Goal: Task Accomplishment & Management: Complete application form

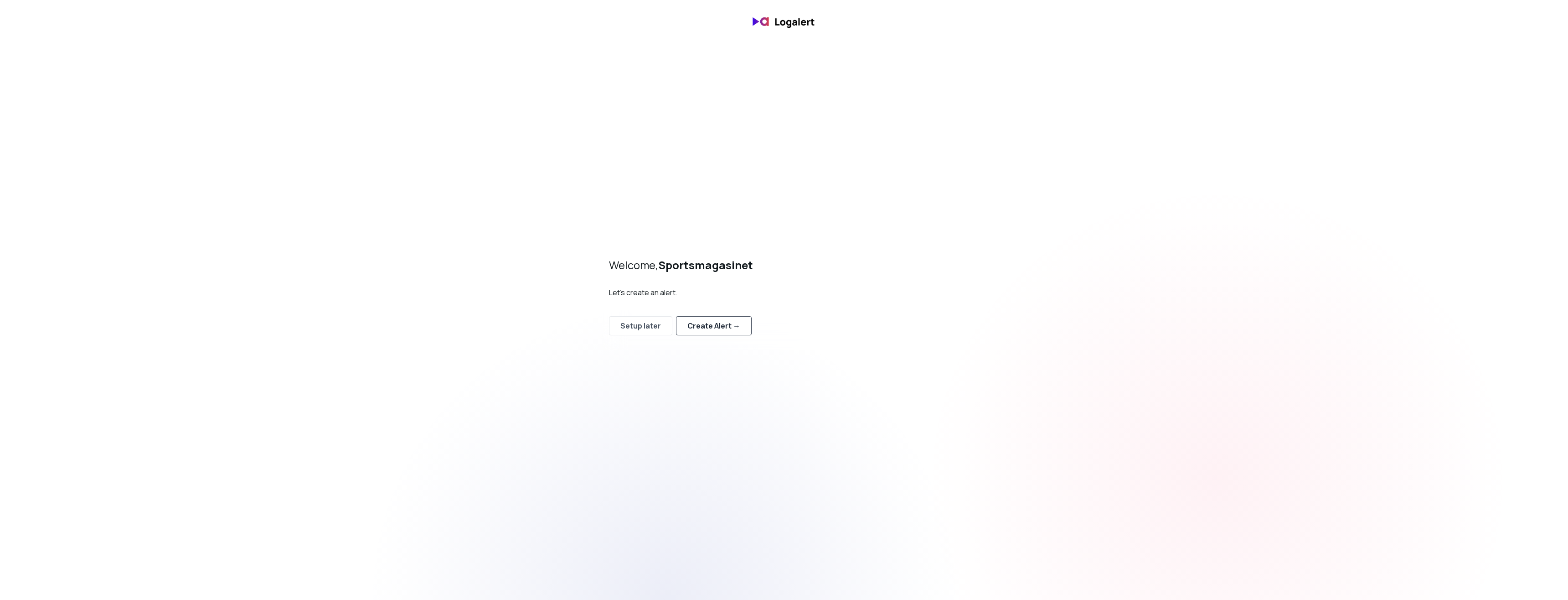
click at [708, 331] on div "Create Alert →" at bounding box center [714, 326] width 53 height 11
select select "prj_rXrJzFCkjwC6FObWbOlVeGTGj1hj"
click at [701, 314] on span "platform-frontend ," at bounding box center [779, 311] width 306 height 9
click at [740, 313] on span "platform-frontend ," at bounding box center [779, 311] width 306 height 9
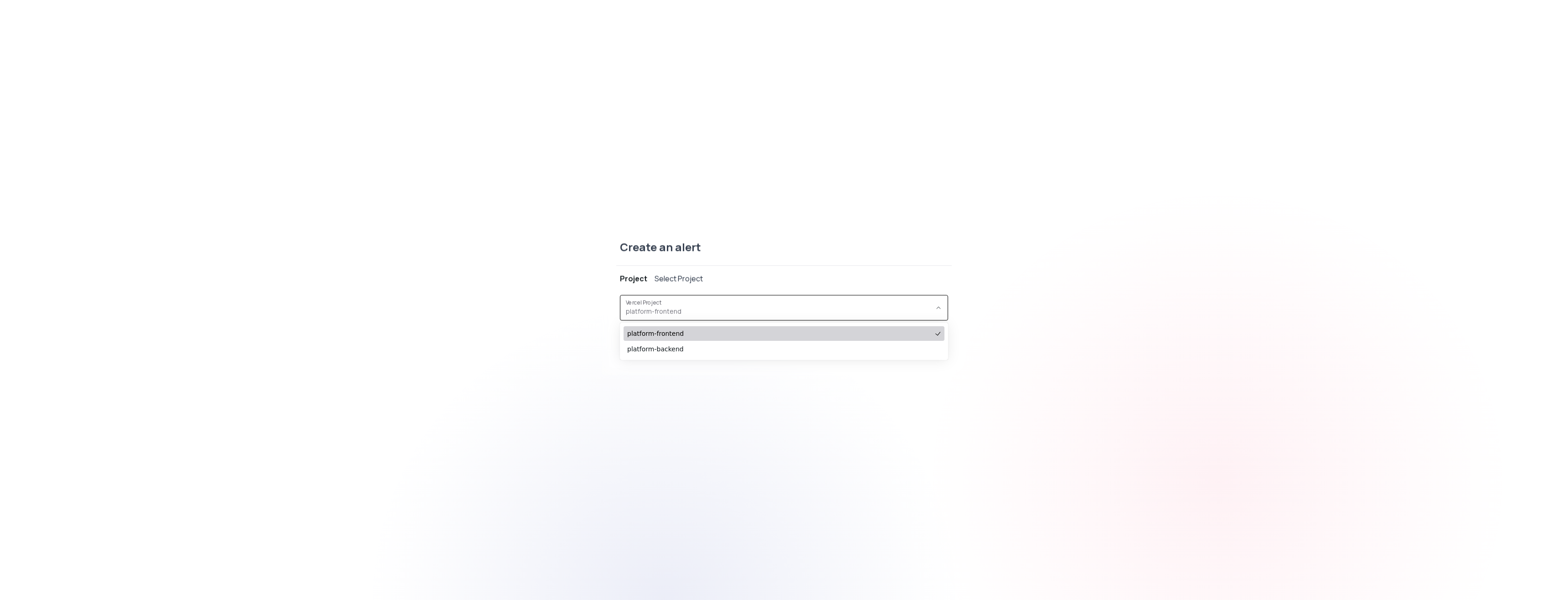
click at [706, 334] on span "platform-frontend" at bounding box center [779, 333] width 304 height 9
click at [654, 334] on button "Continue" at bounding box center [647, 341] width 52 height 18
select select "message"
select select "CONTAINS"
select select "OR"
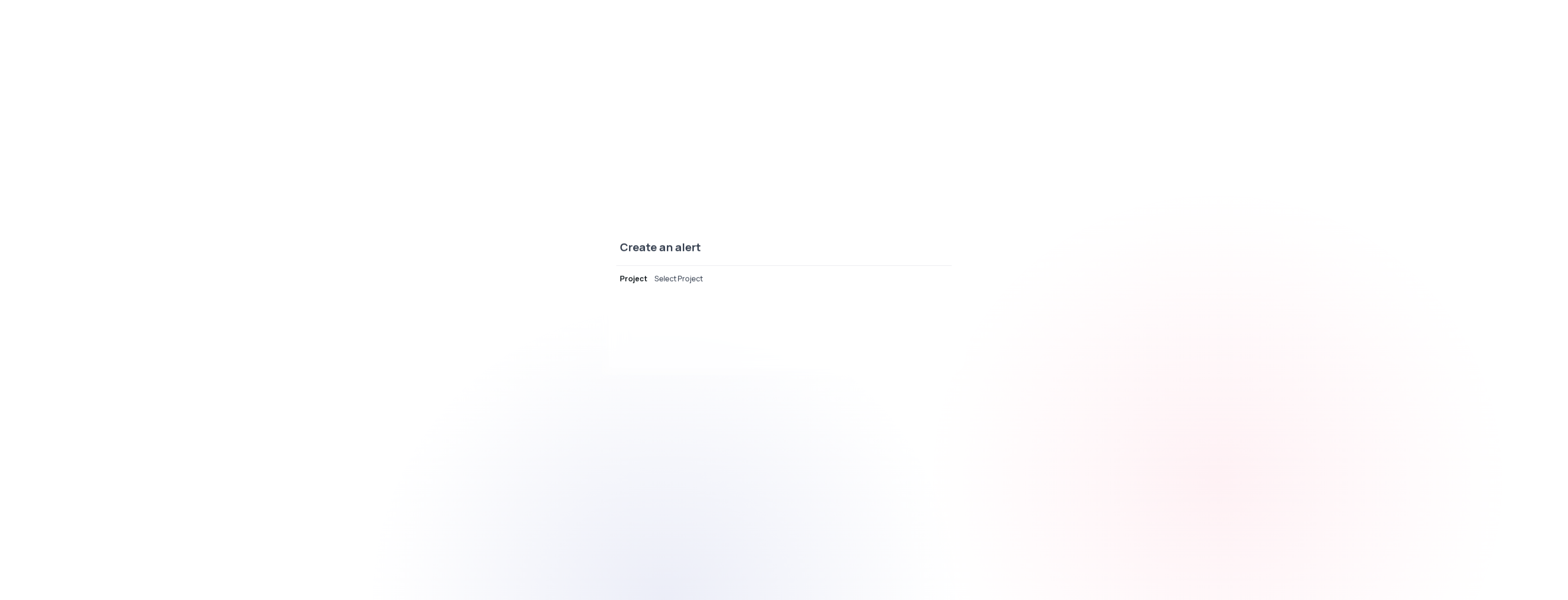
select select "message"
select select "CONTAINS"
select select "AND"
select select "source"
select select "NOT_EQUALS"
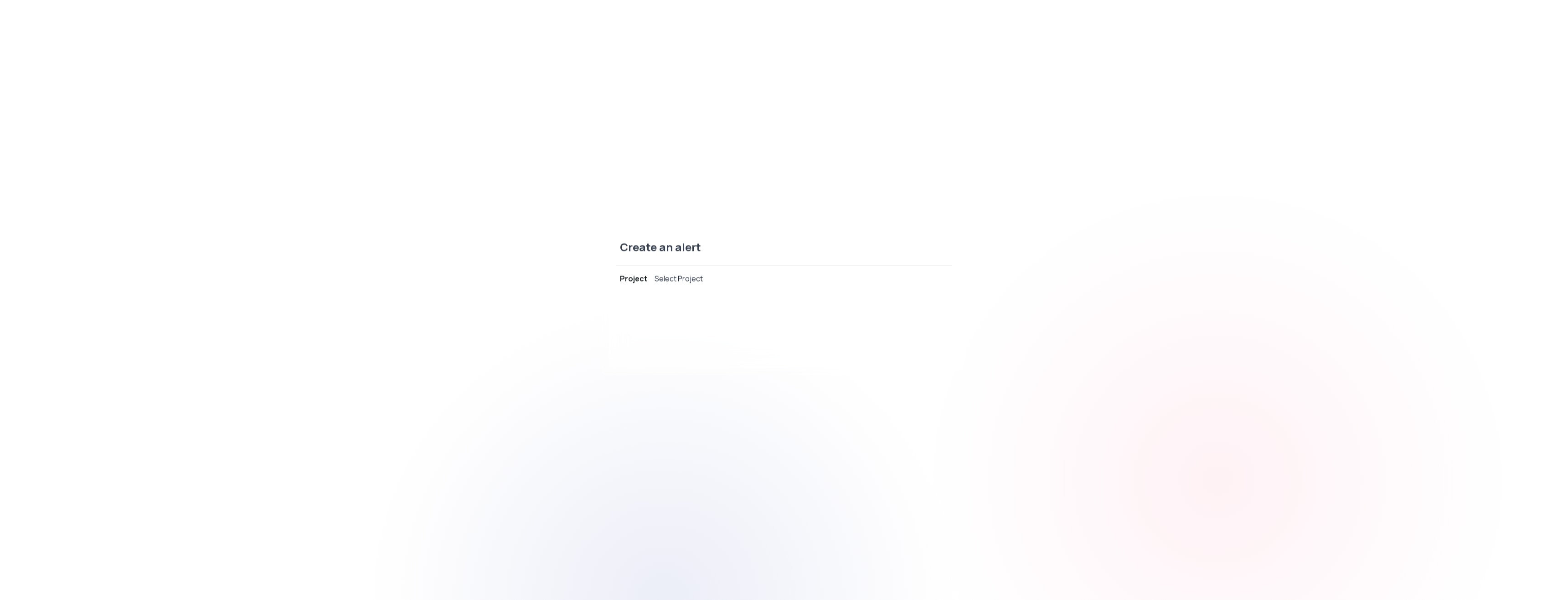
select select "build"
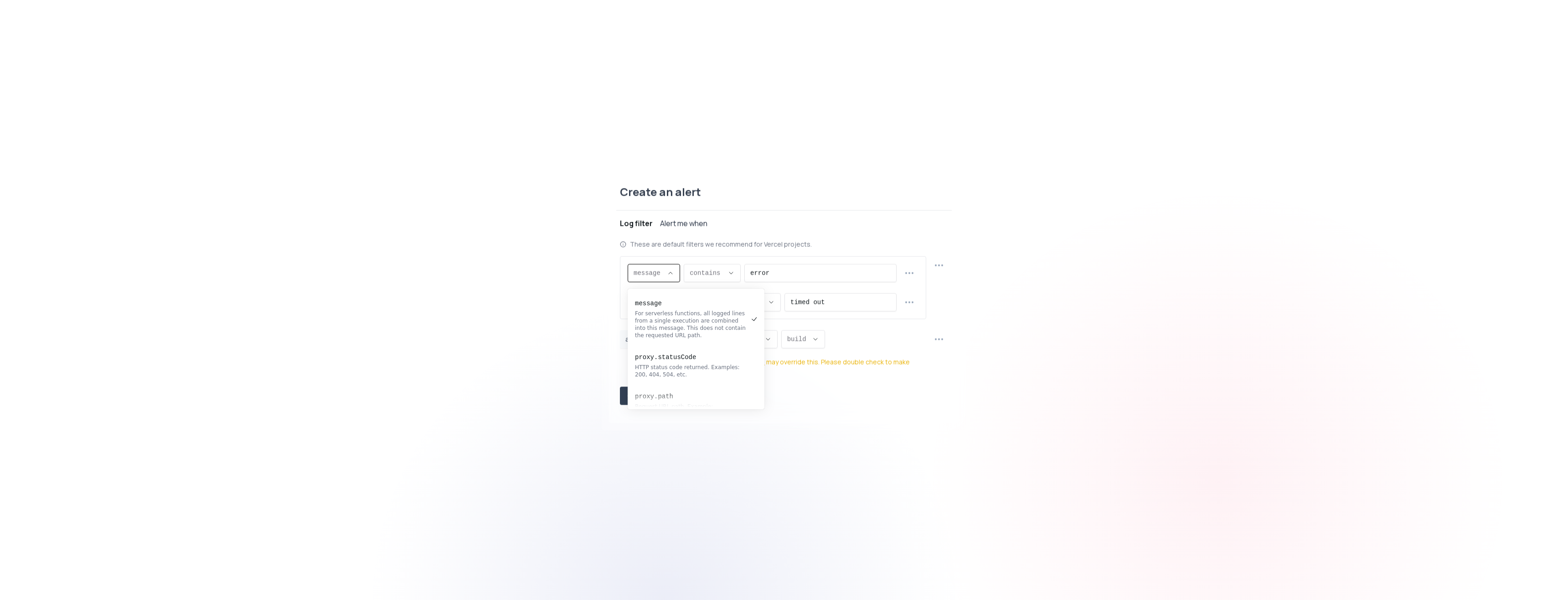
click at [661, 280] on button "message ," at bounding box center [654, 272] width 52 height 18
click at [662, 277] on button "message ," at bounding box center [654, 272] width 52 height 18
click at [779, 244] on div "These are default filters we recommend for Vercel projects. message message mes…" at bounding box center [784, 326] width 328 height 180
click at [726, 270] on button "contains ," at bounding box center [712, 272] width 57 height 18
click at [728, 276] on icon "Descriptive Select" at bounding box center [731, 272] width 7 height 7
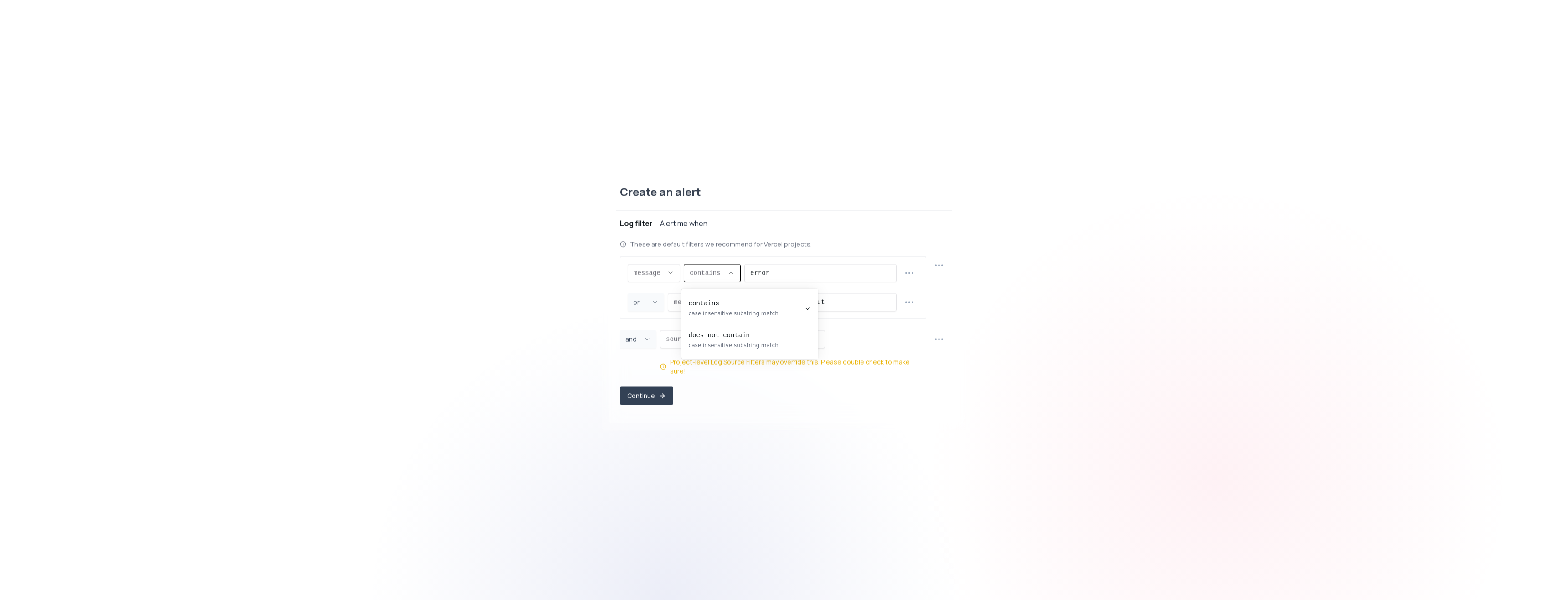
click at [773, 282] on input "error" at bounding box center [821, 273] width 141 height 17
click at [777, 279] on input "error" at bounding box center [821, 273] width 141 height 17
drag, startPoint x: 800, startPoint y: 279, endPoint x: 701, endPoint y: 278, distance: 99.0
click at [750, 278] on input "error" at bounding box center [821, 273] width 141 height 17
click at [912, 267] on icon "button" at bounding box center [909, 264] width 11 height 11
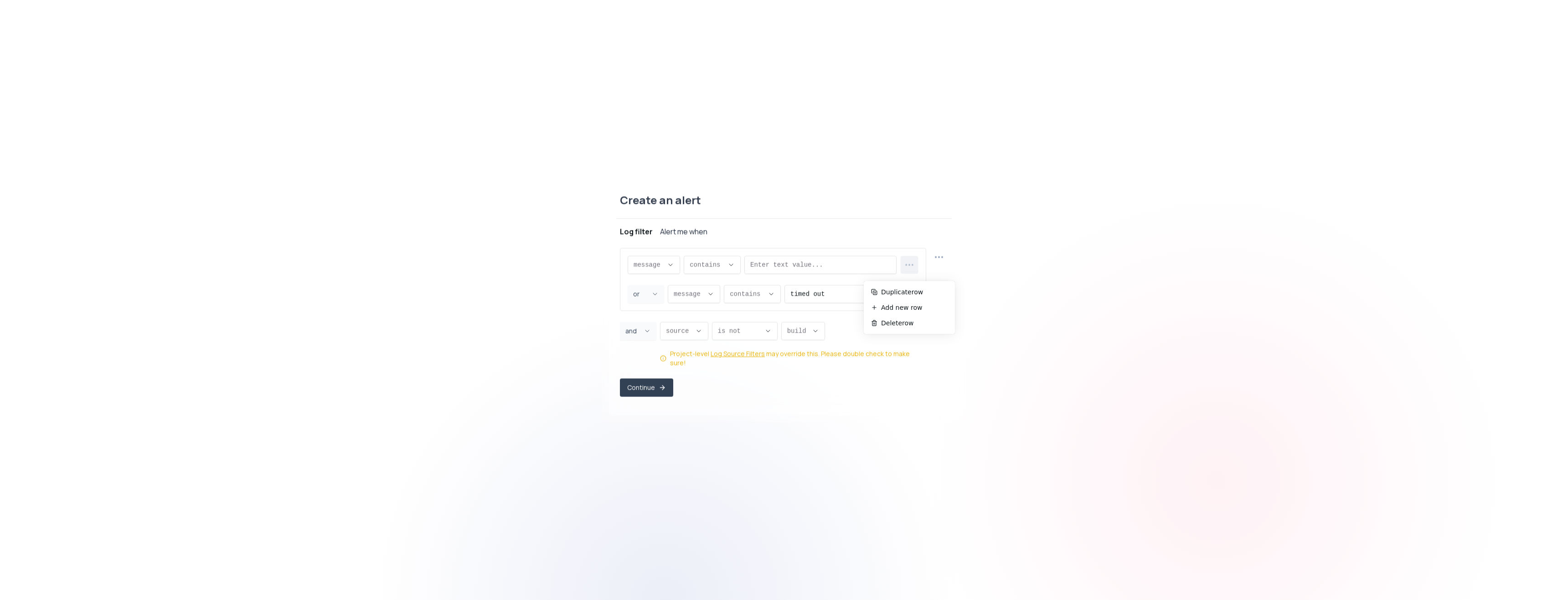
click at [912, 267] on icon "button" at bounding box center [909, 264] width 11 height 11
click at [676, 335] on span "source ," at bounding box center [679, 331] width 25 height 9
click at [677, 335] on span "source ," at bounding box center [679, 331] width 25 height 9
click at [806, 339] on button "build ," at bounding box center [803, 331] width 44 height 18
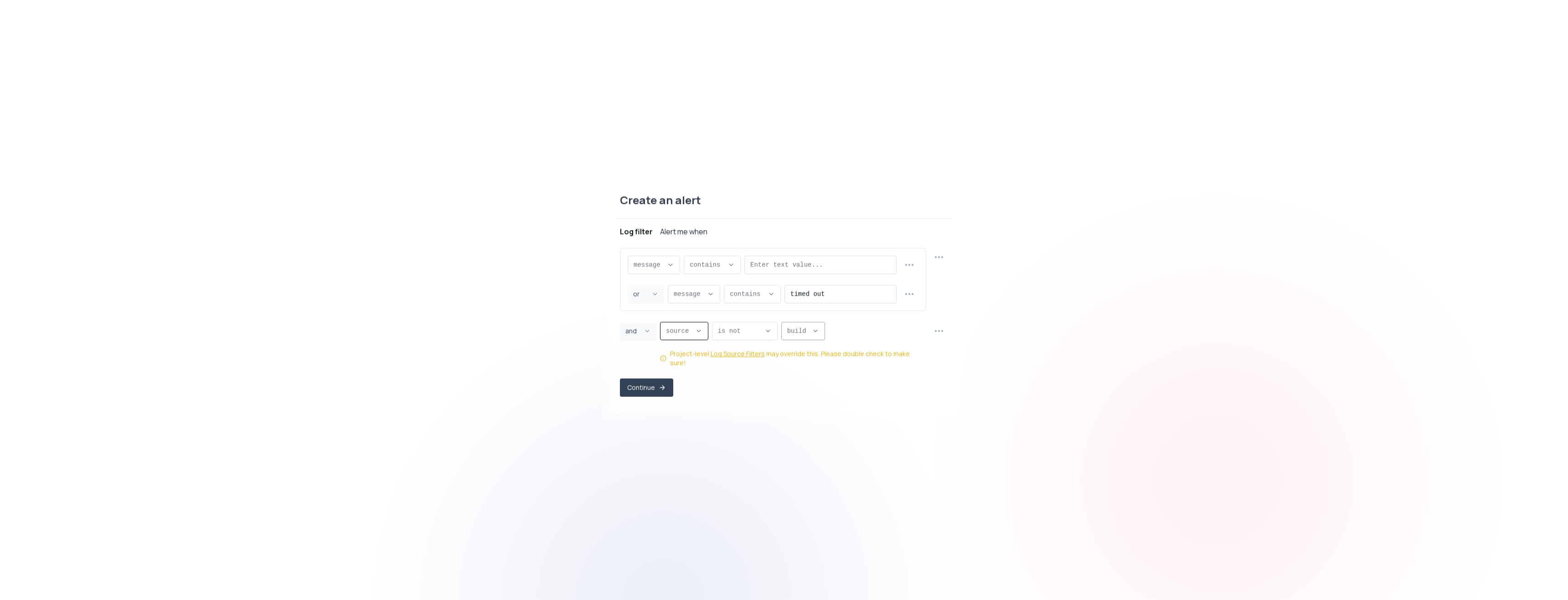
click at [806, 339] on button "build ," at bounding box center [803, 331] width 44 height 18
click at [766, 333] on button "is not ," at bounding box center [745, 331] width 66 height 18
click at [685, 335] on span "source ," at bounding box center [679, 331] width 25 height 9
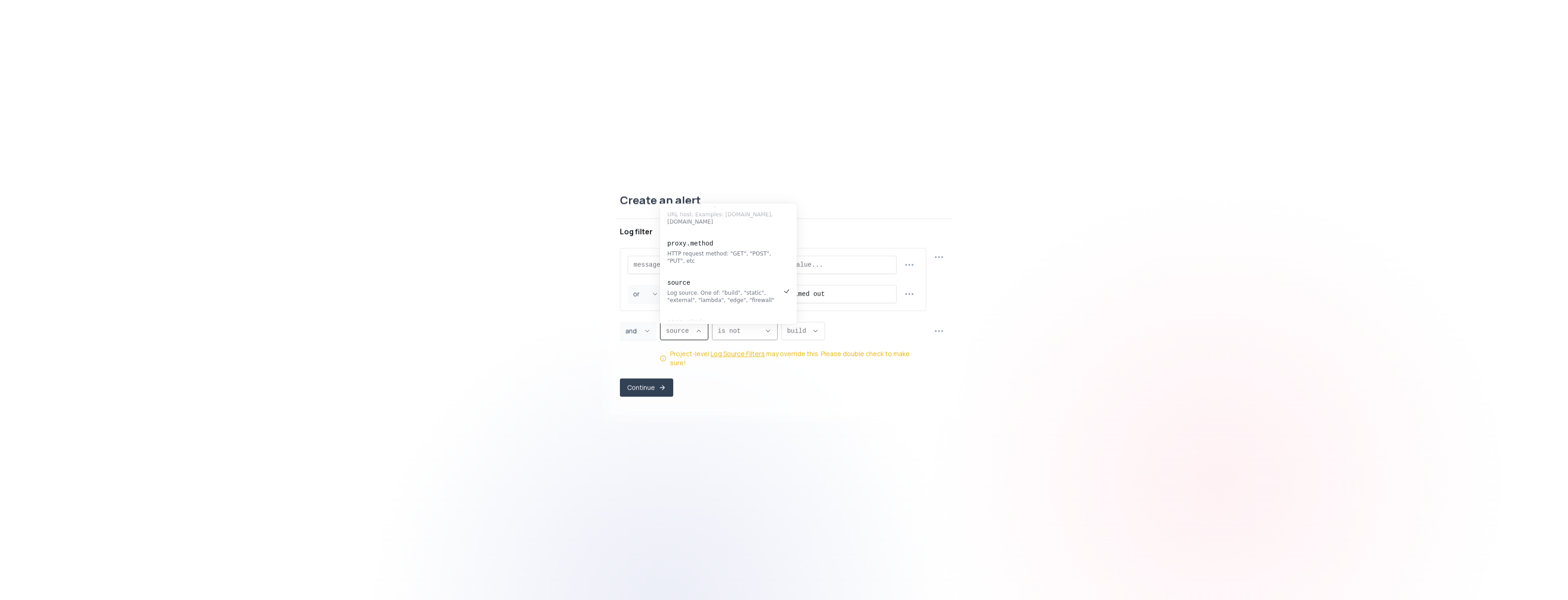
click at [739, 333] on span "is not ," at bounding box center [739, 331] width 43 height 9
click at [740, 334] on span "is not ," at bounding box center [739, 331] width 43 height 9
click at [736, 358] on pre "is" at bounding box center [773, 361] width 113 height 9
type input "EQUALS"
select select "EQUALS"
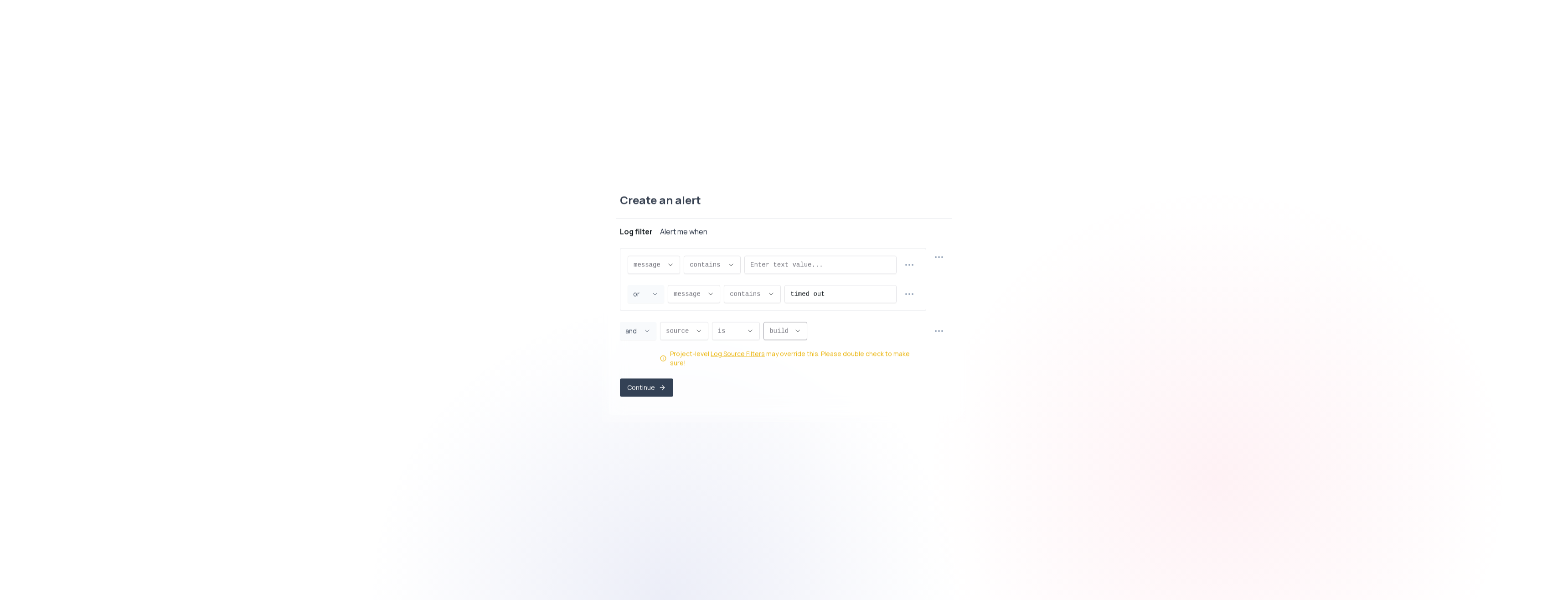
click at [795, 337] on button "build ," at bounding box center [785, 331] width 44 height 18
click at [815, 371] on div "Output from Vercel Functions like API Routes" at bounding box center [823, 375] width 113 height 15
type input "lambda"
select select "lambda"
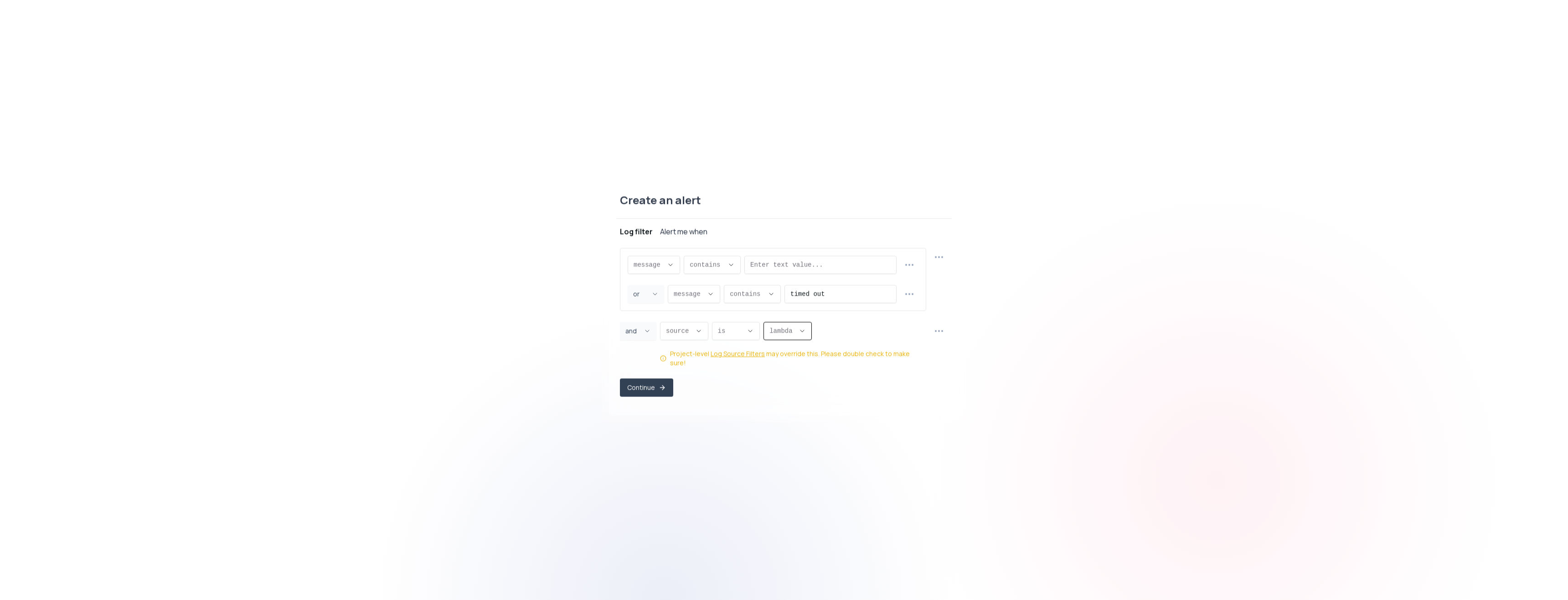
click at [838, 337] on div "source source message proxy.statusCode proxy.path proxy.host proxy.method sourc…" at bounding box center [793, 345] width 266 height 46
click at [673, 267] on button "message ," at bounding box center [654, 264] width 52 height 18
click at [668, 342] on div "Log source. One of: "build", "static", "external", "lambda", "edge", "firewall"" at bounding box center [692, 337] width 113 height 15
type input "source"
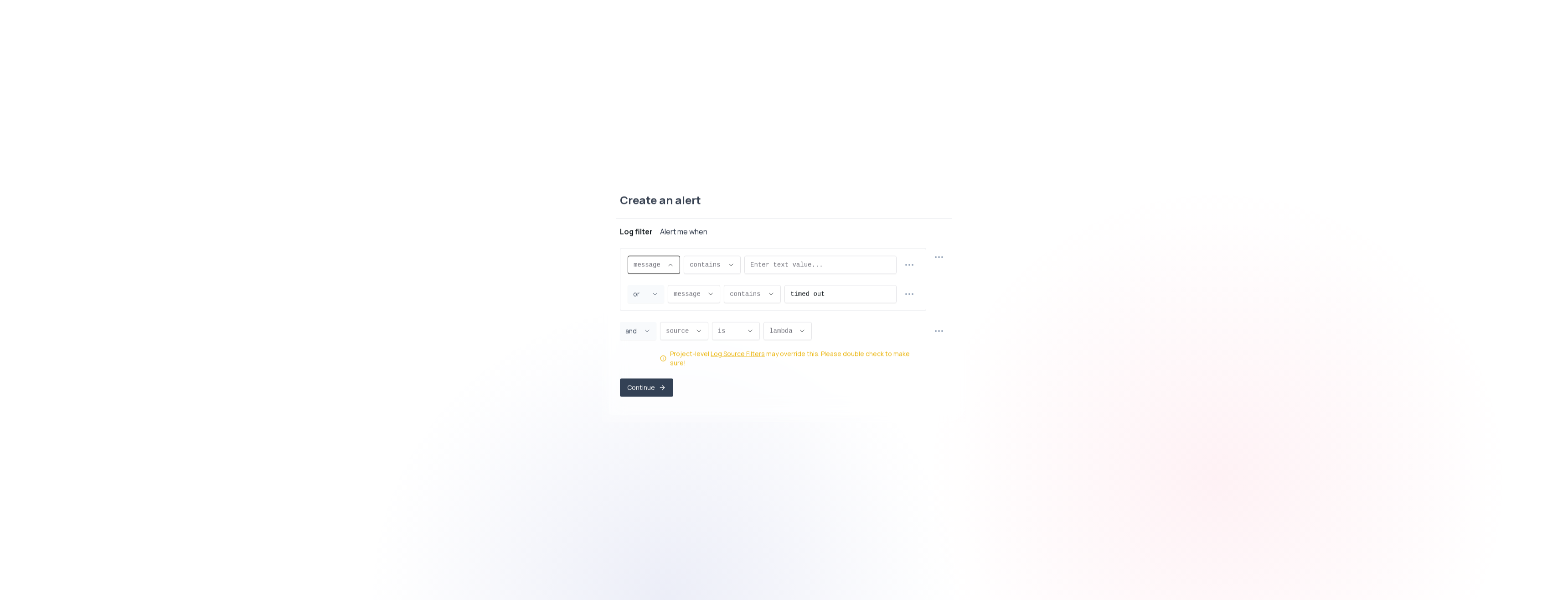
select select "source"
type input "EQUALS"
select select "EQUALS"
select select "lambda"
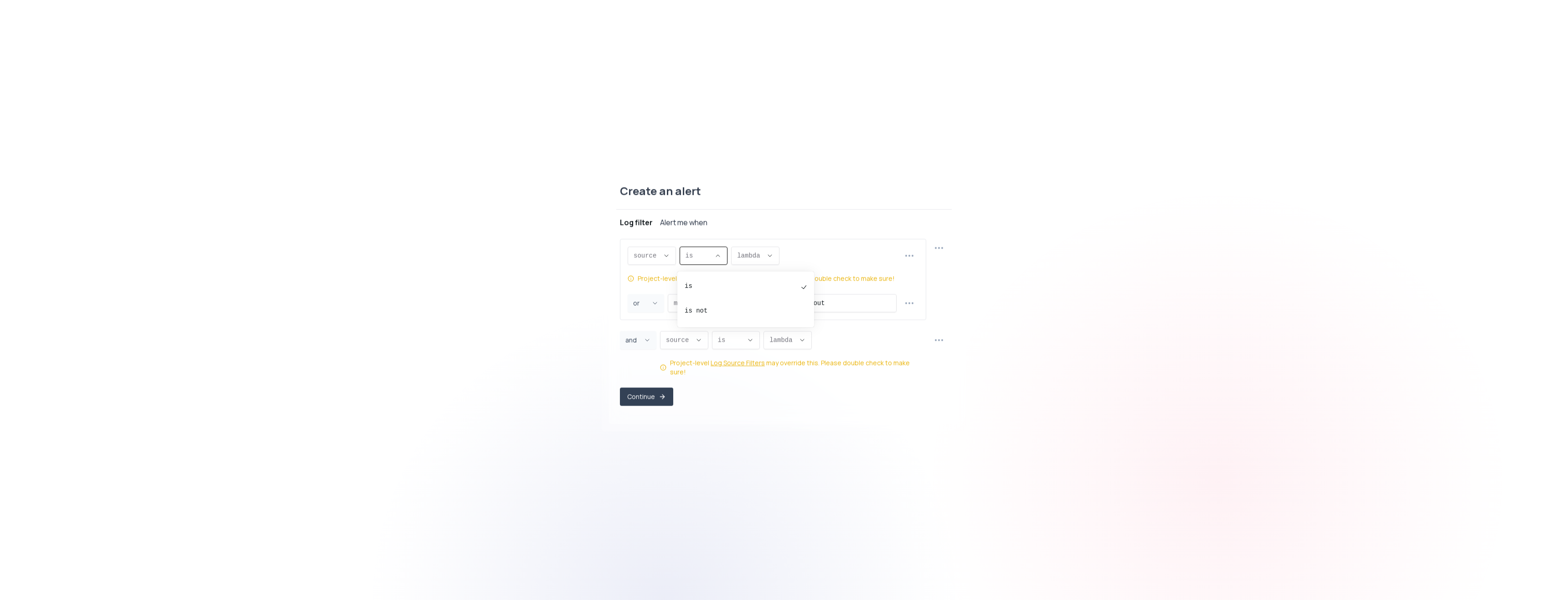
click at [705, 260] on span "is ," at bounding box center [698, 255] width 25 height 9
click at [706, 283] on pre "is" at bounding box center [741, 286] width 113 height 9
click at [656, 392] on button "Continue" at bounding box center [647, 396] width 52 height 18
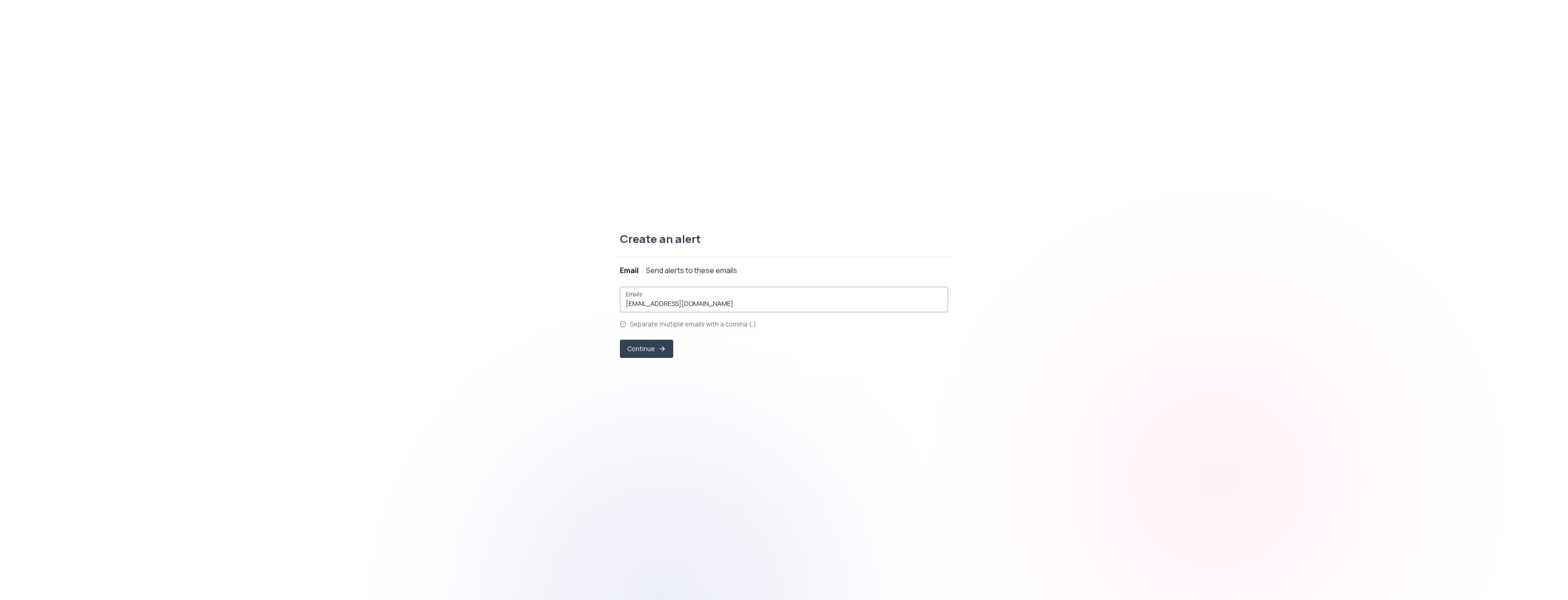
drag, startPoint x: 706, startPoint y: 310, endPoint x: 649, endPoint y: 314, distance: 57.1
click at [649, 314] on div "Emails espylv@gmail.com Separate multiple emails with a comma (,) Continue" at bounding box center [784, 322] width 328 height 71
click at [711, 327] on p "Separate multiple emails with a comma (,)" at bounding box center [693, 324] width 126 height 9
drag, startPoint x: 716, startPoint y: 302, endPoint x: 615, endPoint y: 310, distance: 101.3
click at [626, 308] on input "[EMAIL_ADDRESS][DOMAIN_NAME]" at bounding box center [784, 304] width 316 height 9
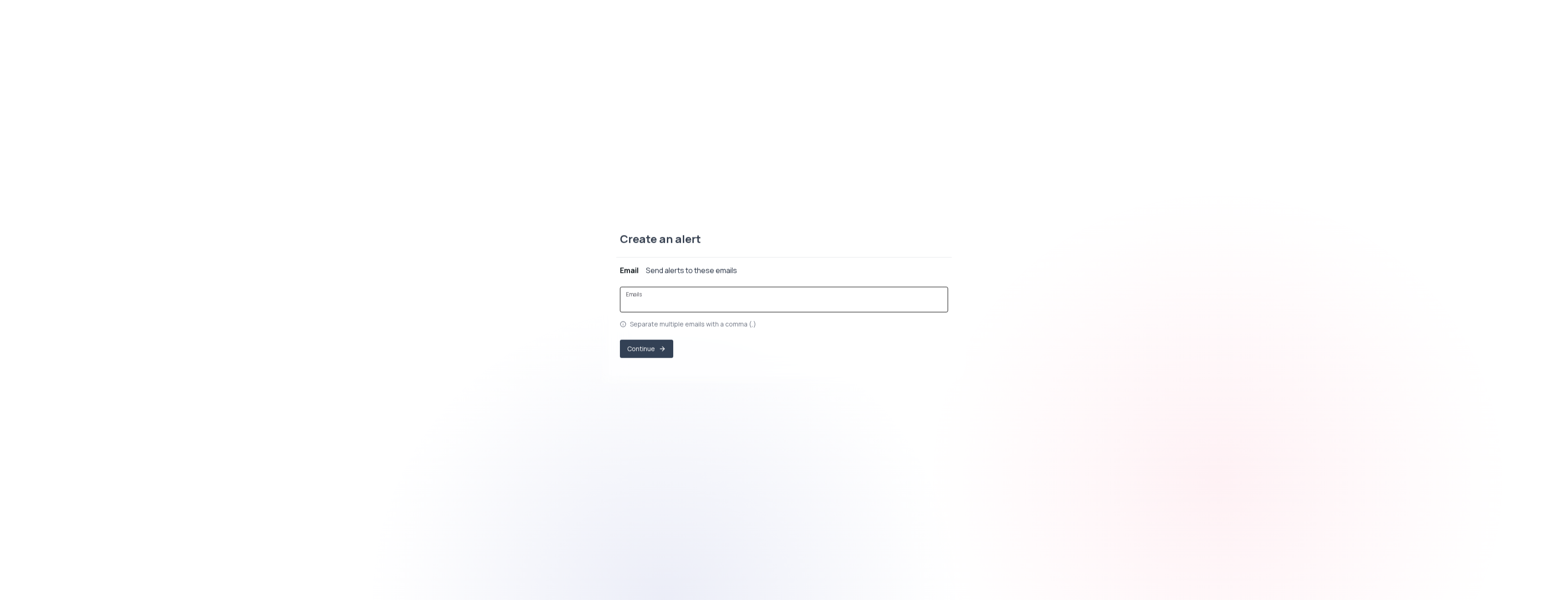
click at [765, 309] on div "Emails" at bounding box center [784, 299] width 328 height 25
click at [718, 306] on input "Emails" at bounding box center [784, 304] width 316 height 9
click at [685, 300] on input "Emails" at bounding box center [784, 304] width 316 height 9
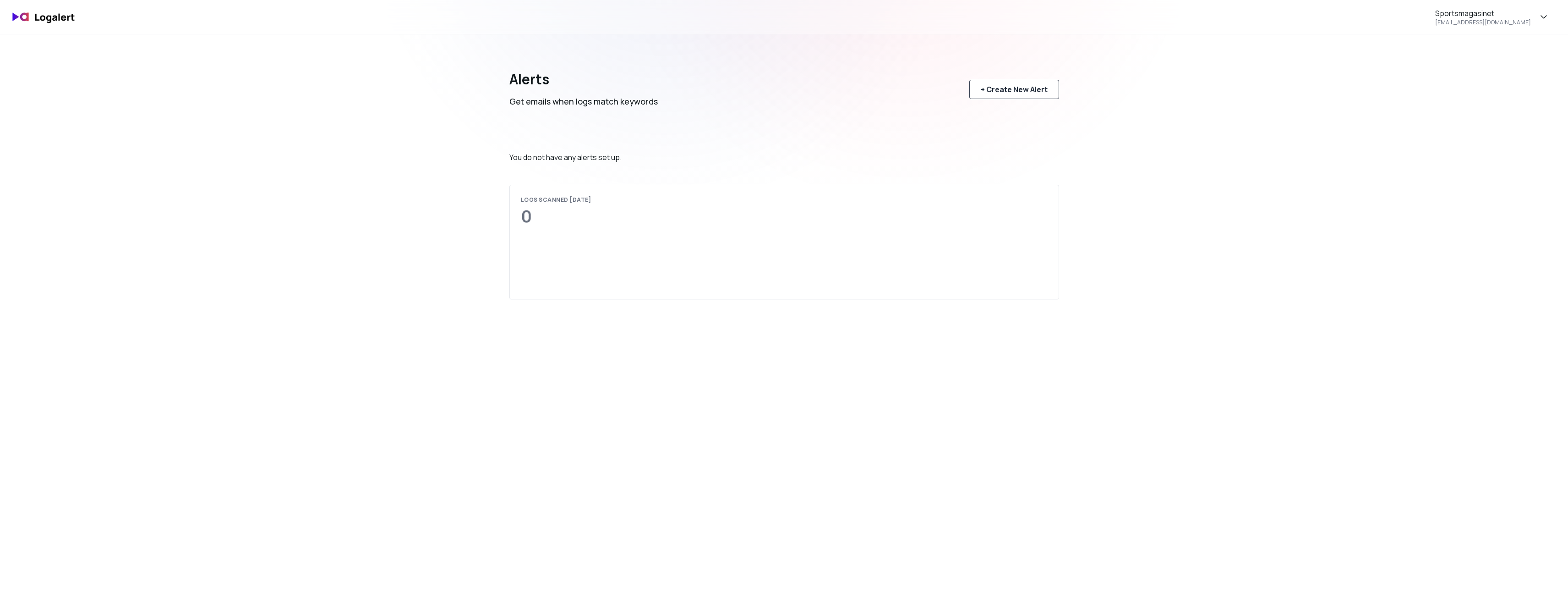
click at [1022, 94] on div "+ Create New Alert" at bounding box center [1014, 89] width 67 height 11
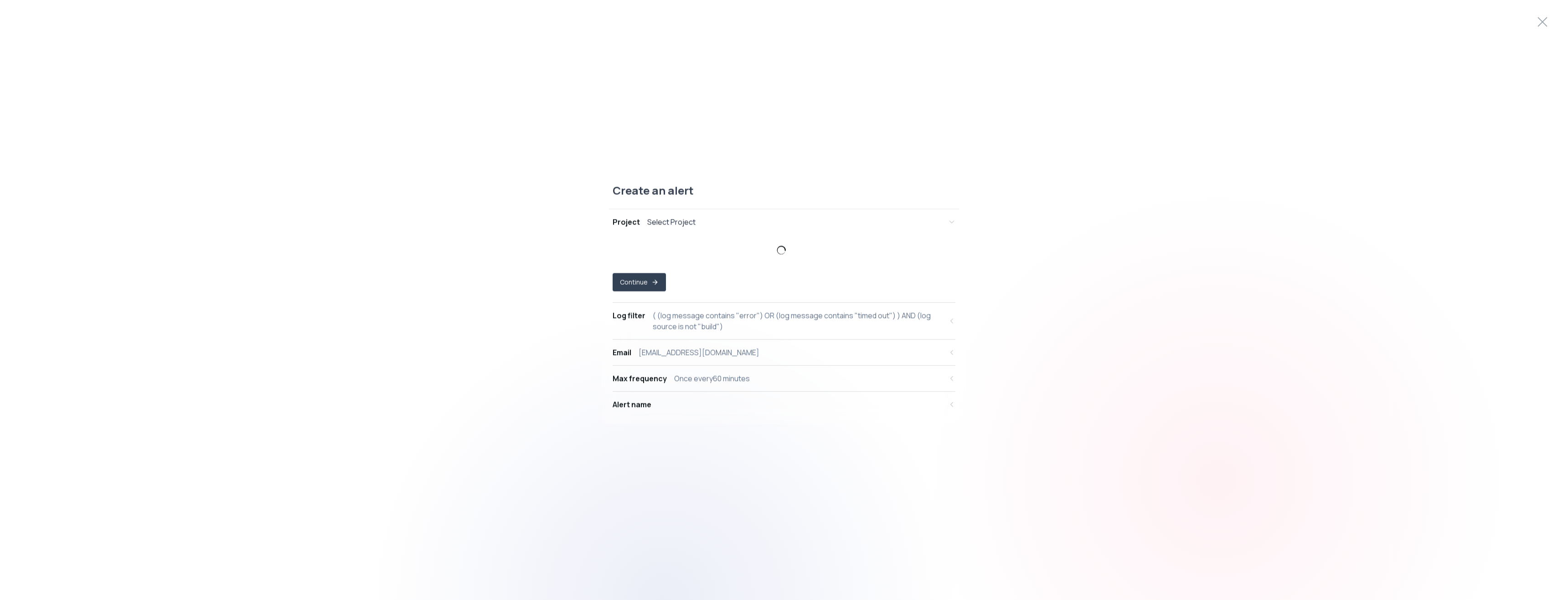
select select "prj_rXrJzFCkjwC6FObWbOlVeGTGj1hj"
click at [671, 363] on div "[EMAIL_ADDRESS][DOMAIN_NAME]" at bounding box center [699, 360] width 121 height 11
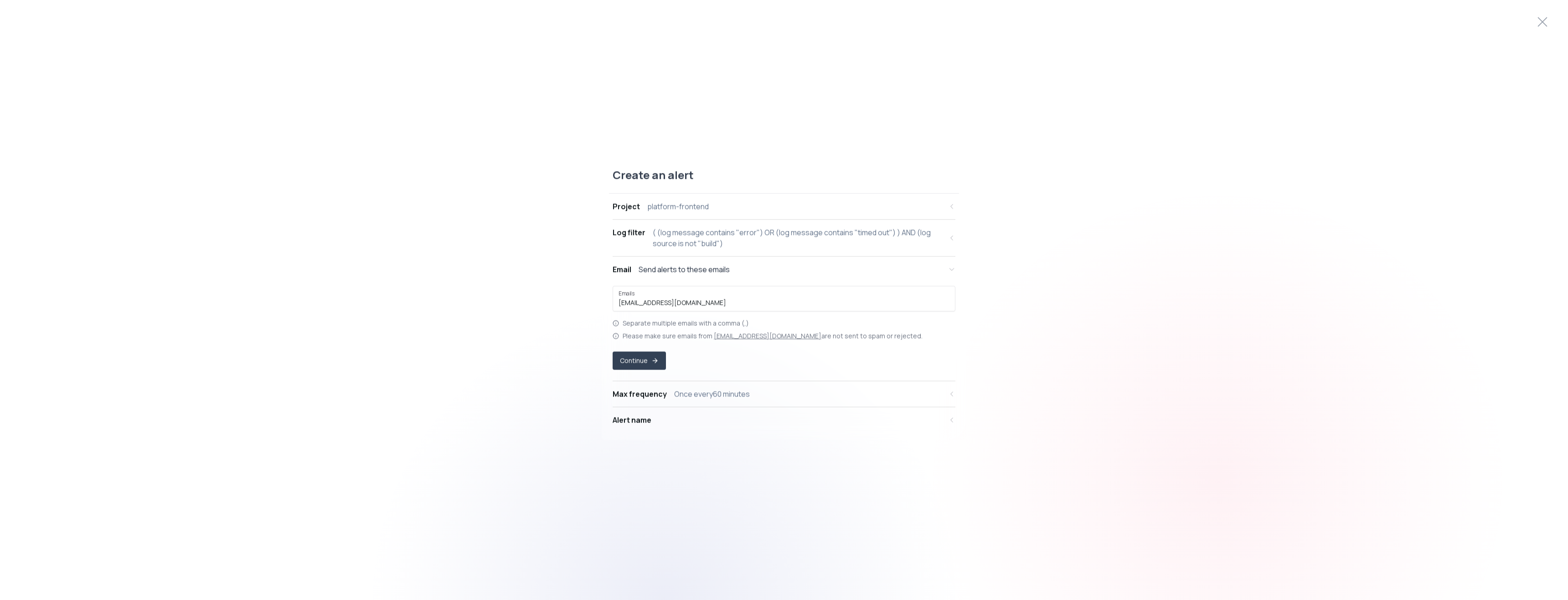
click at [662, 420] on div "Alert name" at bounding box center [777, 420] width 330 height 11
click at [564, 243] on div "Create an alert Project platform-frontend Log filter ( (log message contains "e…" at bounding box center [784, 300] width 1568 height 272
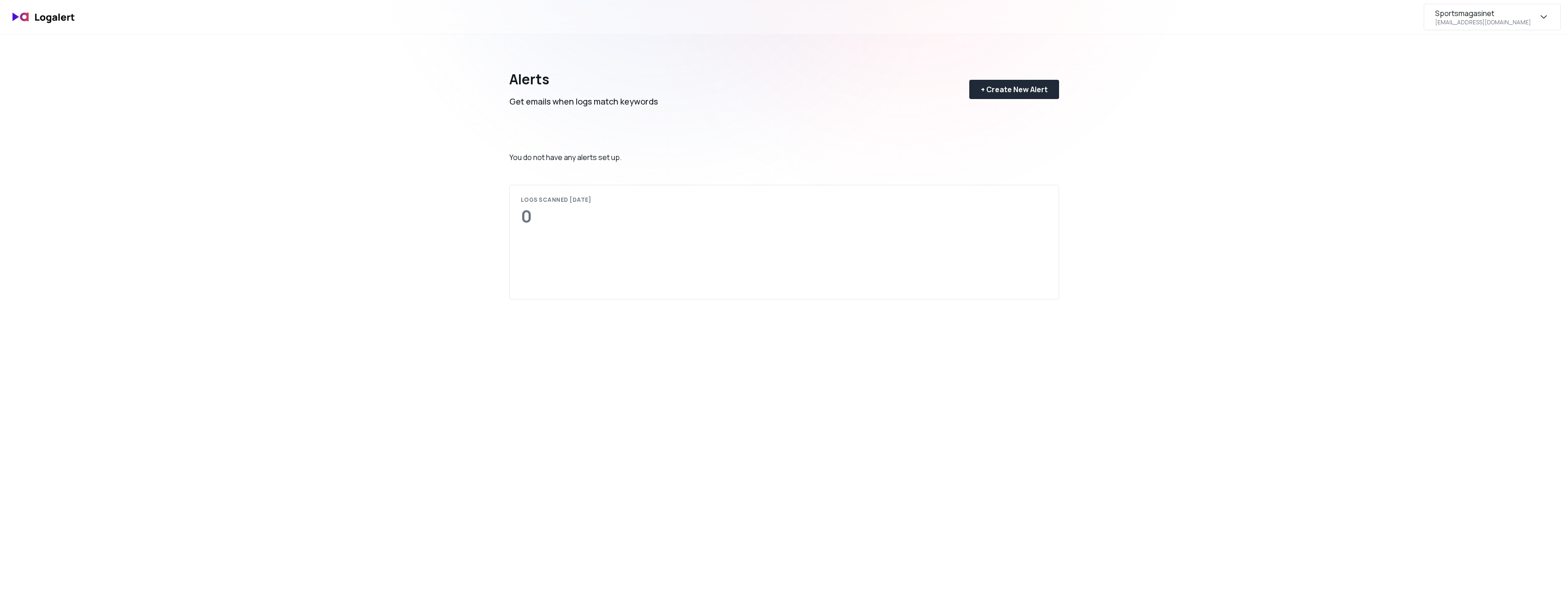
click at [1487, 21] on div "[EMAIL_ADDRESS][DOMAIN_NAME]" at bounding box center [1482, 22] width 96 height 7
click at [1458, 84] on div "Subscription" at bounding box center [1491, 86] width 137 height 22
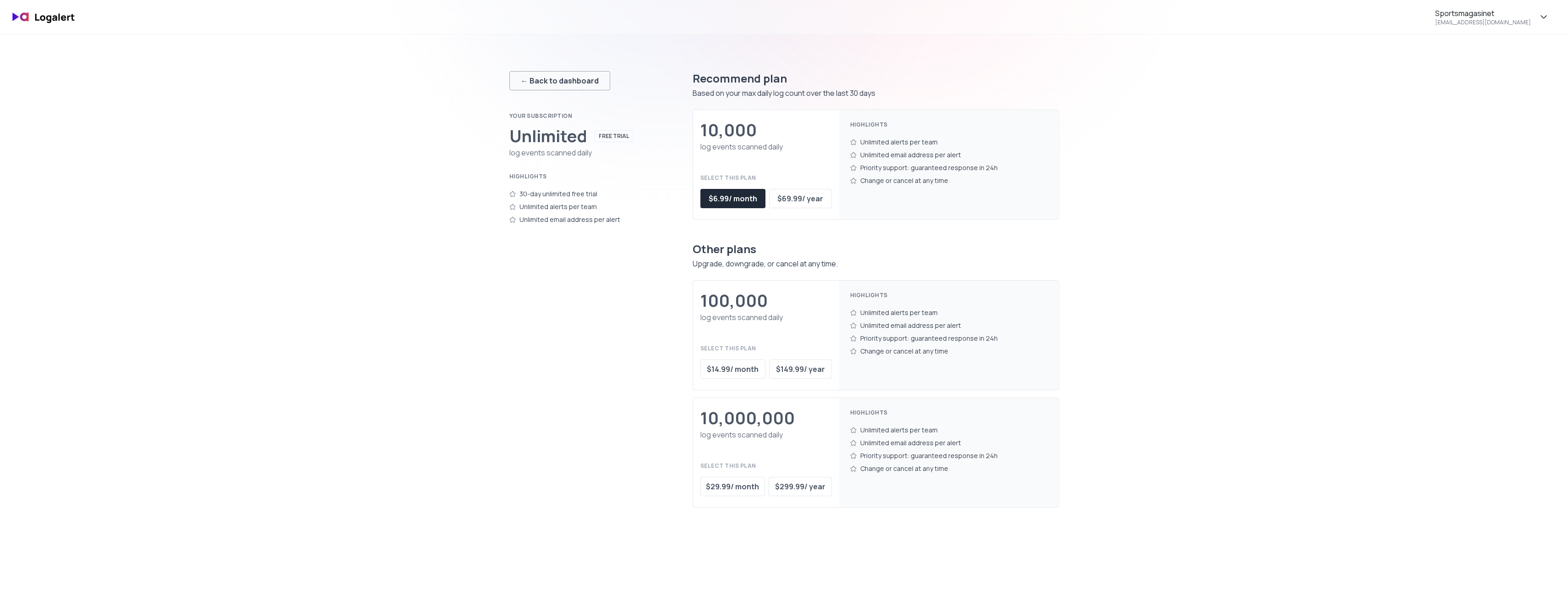
click at [584, 84] on div "← Back to dashboard" at bounding box center [559, 81] width 78 height 11
